Goal: Task Accomplishment & Management: Complete application form

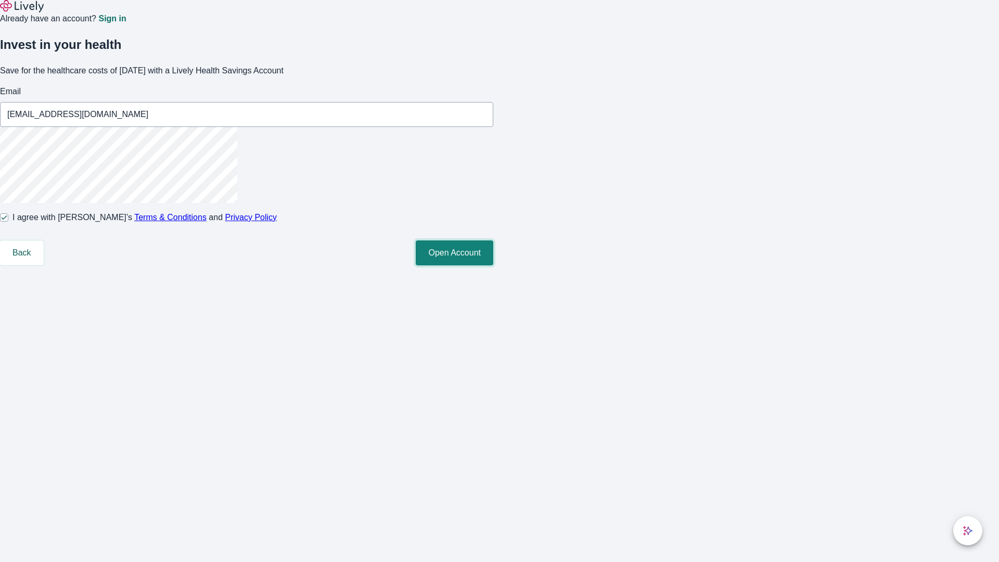
click at [493, 265] on button "Open Account" at bounding box center [454, 252] width 77 height 25
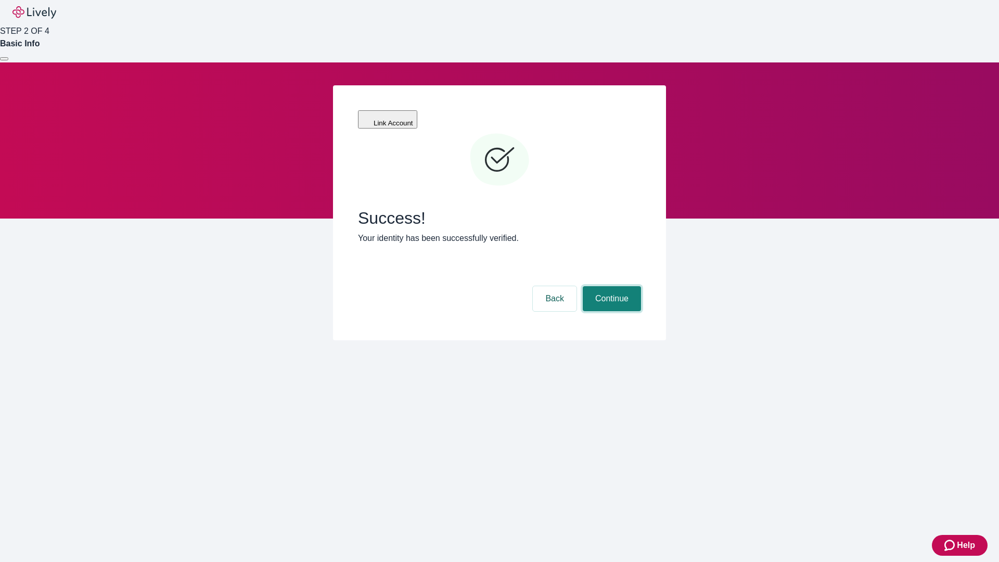
click at [610, 286] on button "Continue" at bounding box center [611, 298] width 58 height 25
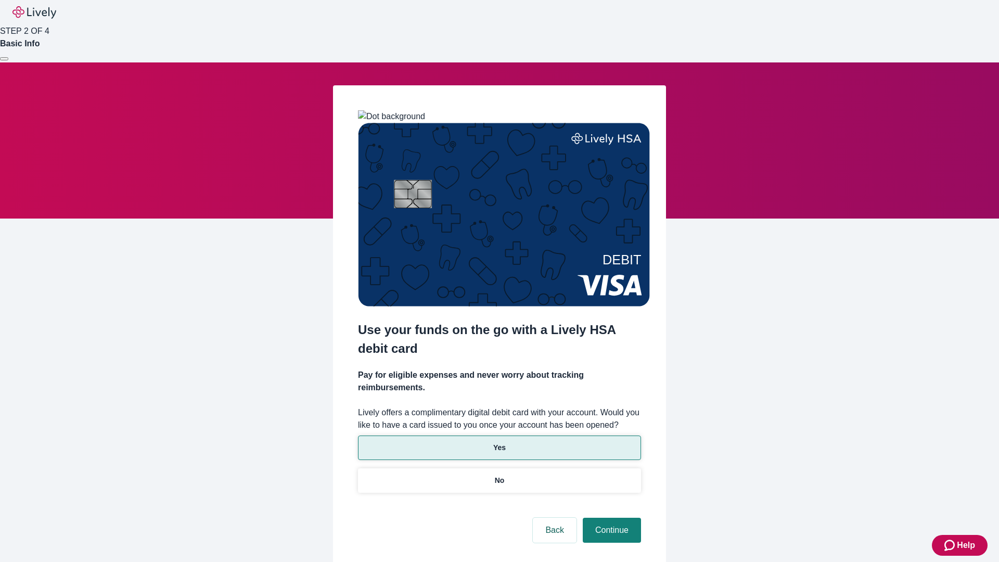
click at [499, 442] on p "Yes" at bounding box center [499, 447] width 12 height 11
click at [610, 517] on button "Continue" at bounding box center [611, 529] width 58 height 25
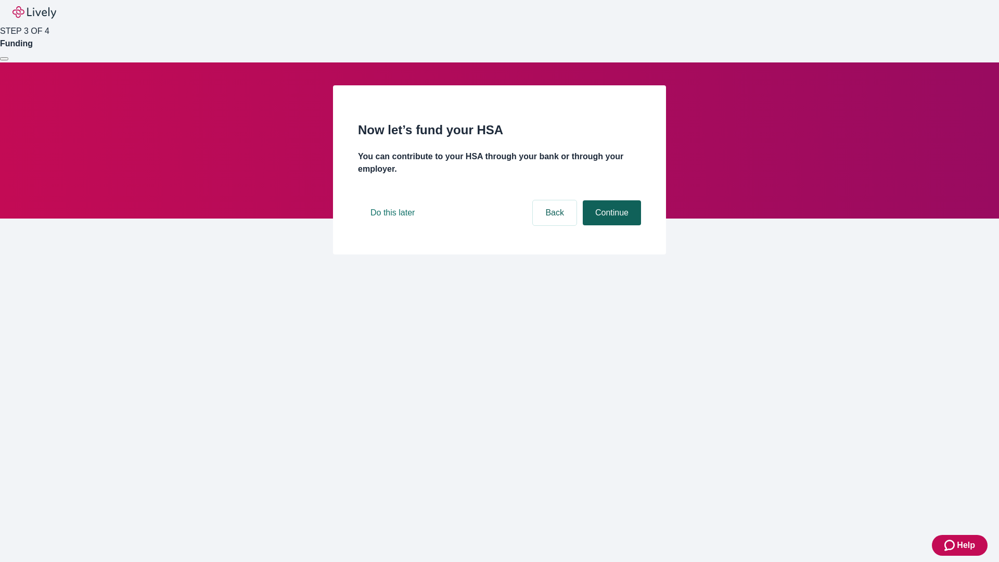
click at [610, 225] on button "Continue" at bounding box center [611, 212] width 58 height 25
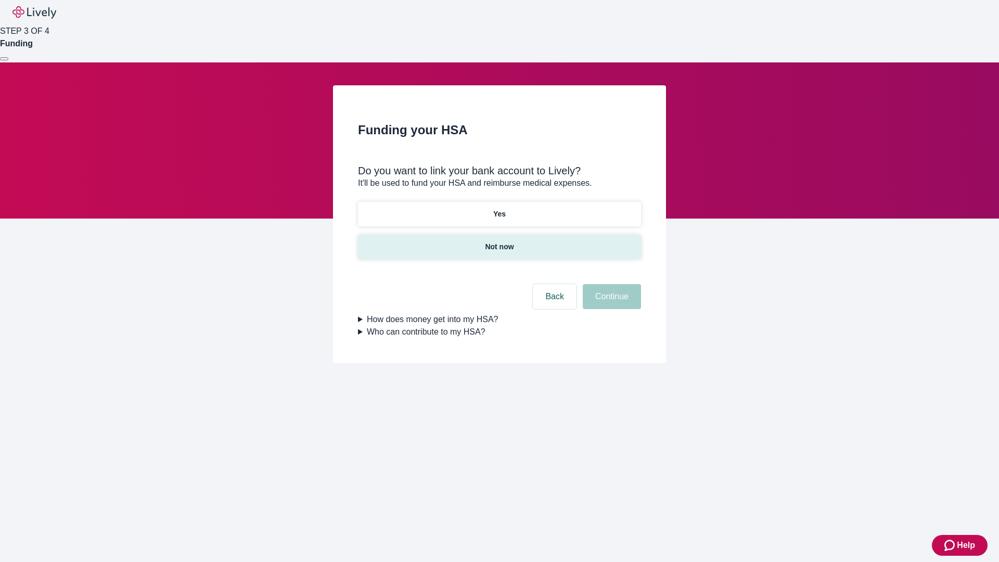
click at [499, 241] on p "Not now" at bounding box center [499, 246] width 29 height 11
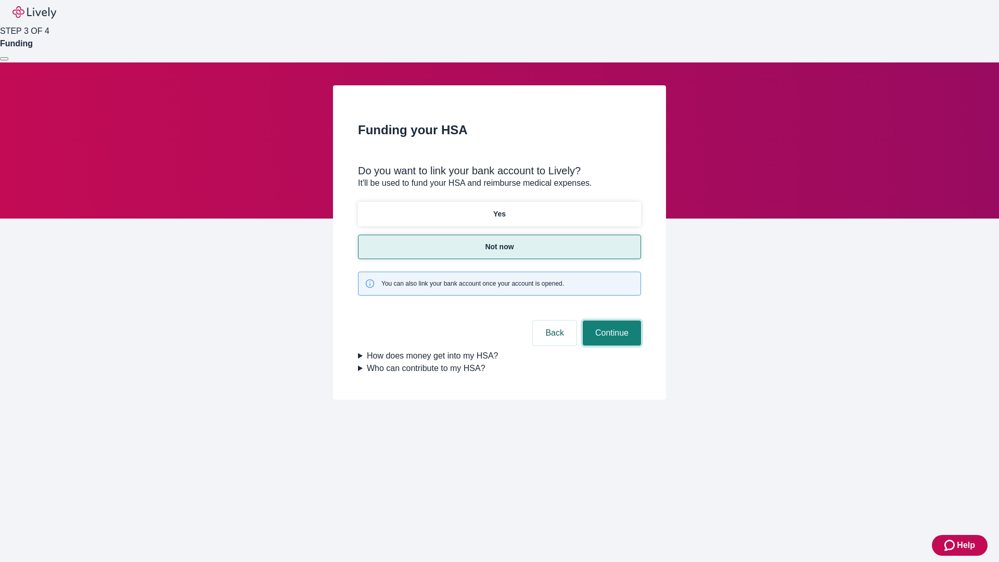
click at [610, 320] on button "Continue" at bounding box center [611, 332] width 58 height 25
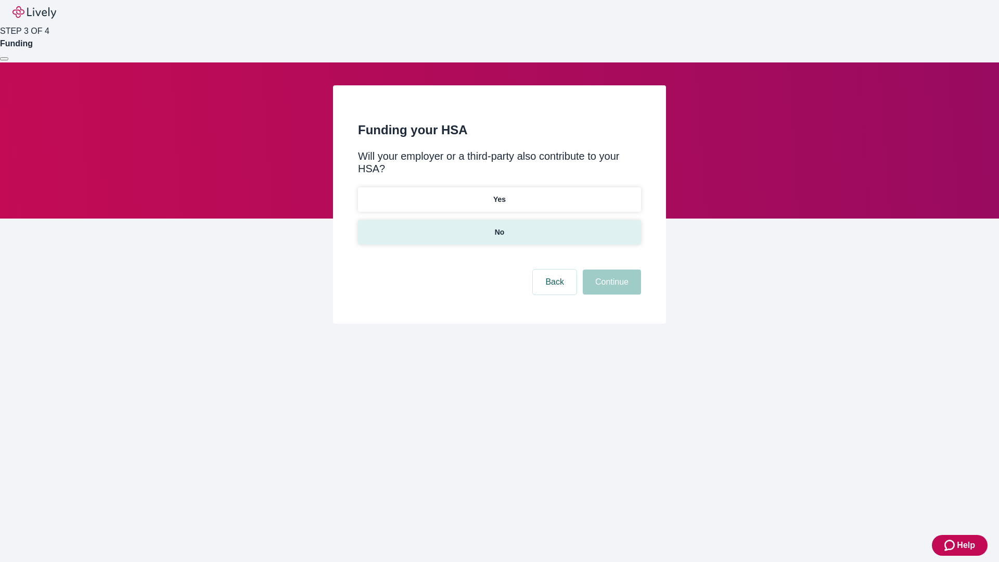
click at [499, 227] on p "No" at bounding box center [500, 232] width 10 height 11
click at [610, 269] on button "Continue" at bounding box center [611, 281] width 58 height 25
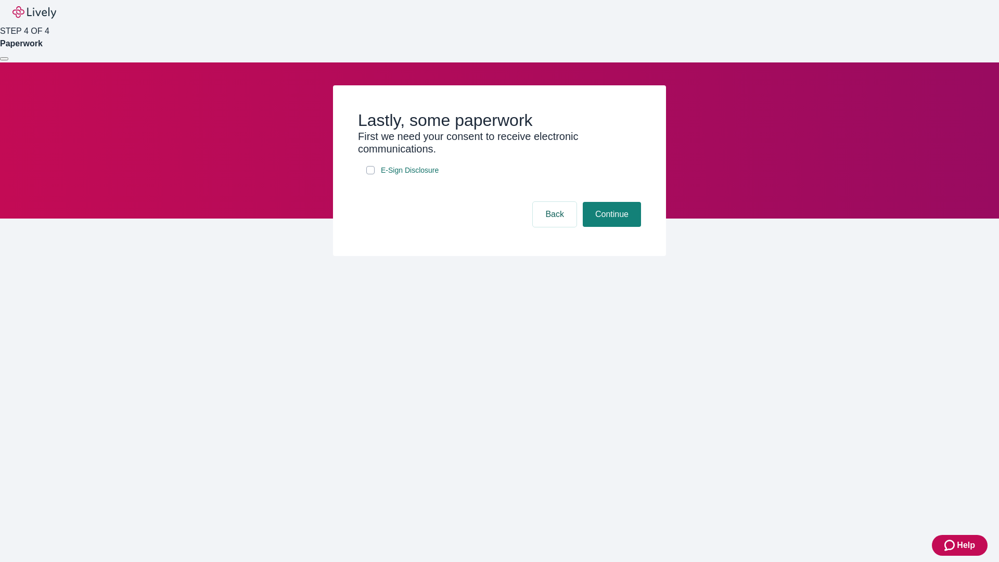
click at [370, 174] on input "E-Sign Disclosure" at bounding box center [370, 170] width 8 height 8
checkbox input "true"
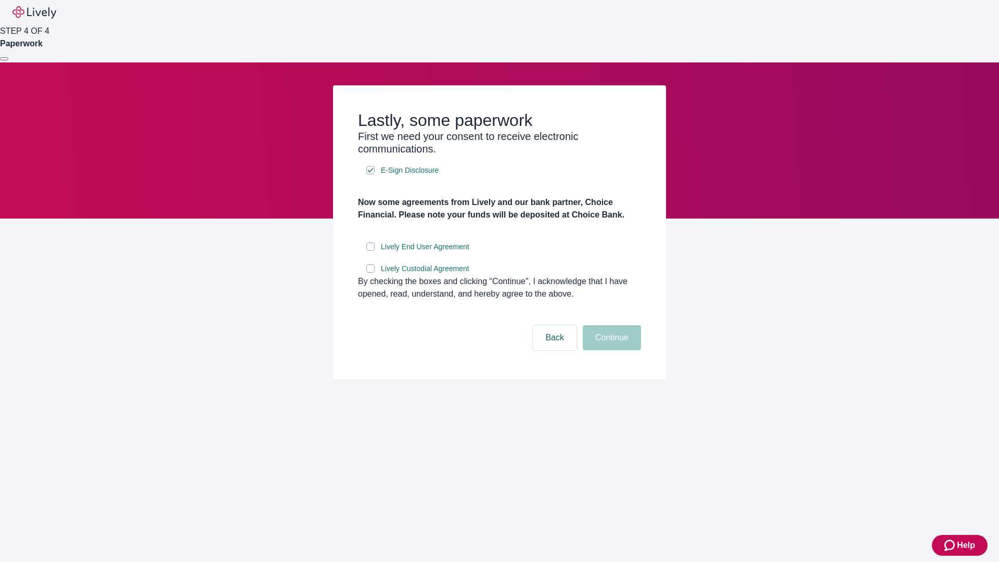
click at [370, 251] on input "Lively End User Agreement" at bounding box center [370, 246] width 8 height 8
checkbox input "true"
click at [370, 273] on input "Lively Custodial Agreement" at bounding box center [370, 268] width 8 height 8
checkbox input "true"
click at [610, 350] on button "Continue" at bounding box center [611, 337] width 58 height 25
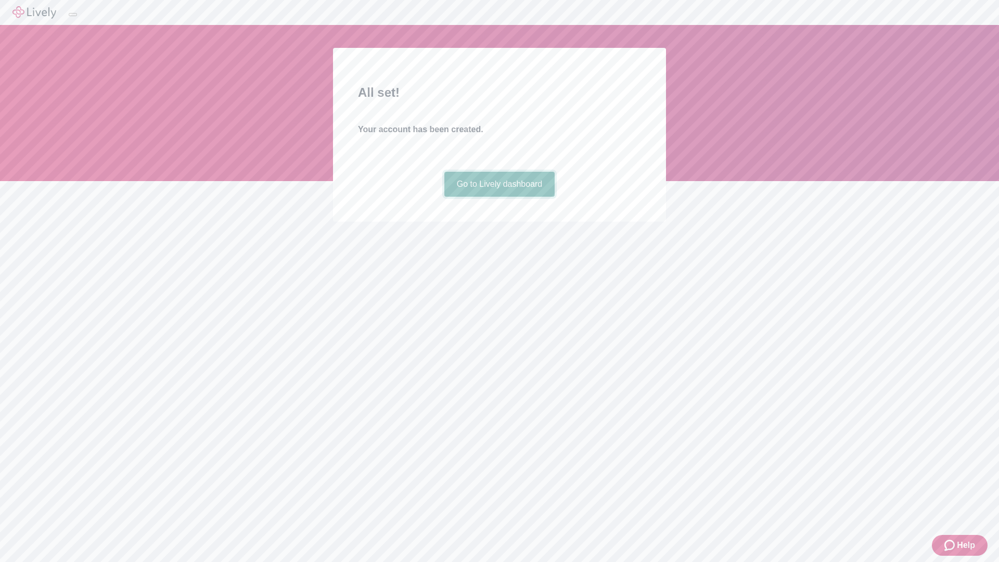
click at [499, 197] on link "Go to Lively dashboard" at bounding box center [499, 184] width 111 height 25
